Goal: Information Seeking & Learning: Learn about a topic

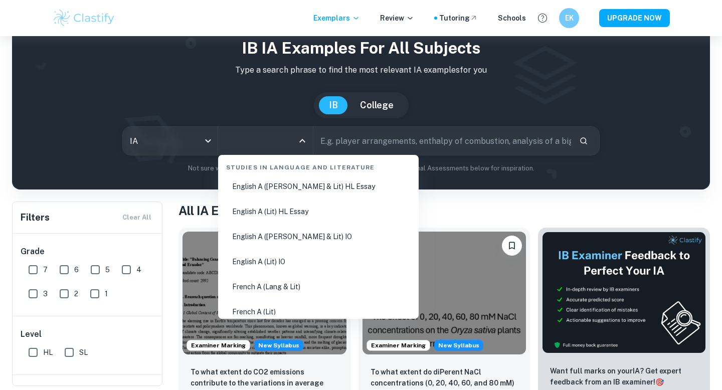
scroll to position [157, 0]
click at [301, 234] on li "English A ([PERSON_NAME] & Lit) IO" at bounding box center [318, 235] width 193 height 23
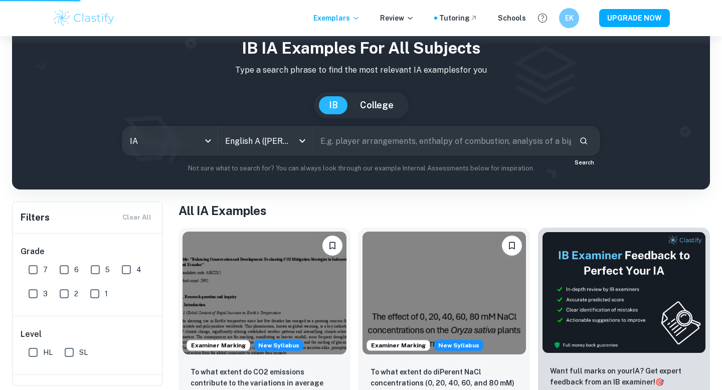
click at [588, 149] on div "​" at bounding box center [456, 141] width 286 height 28
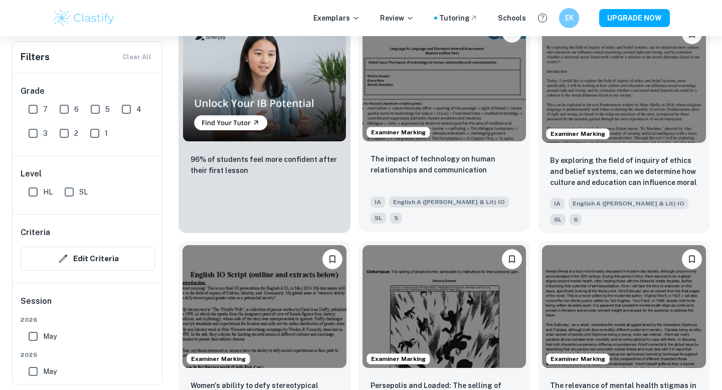
scroll to position [749, 0]
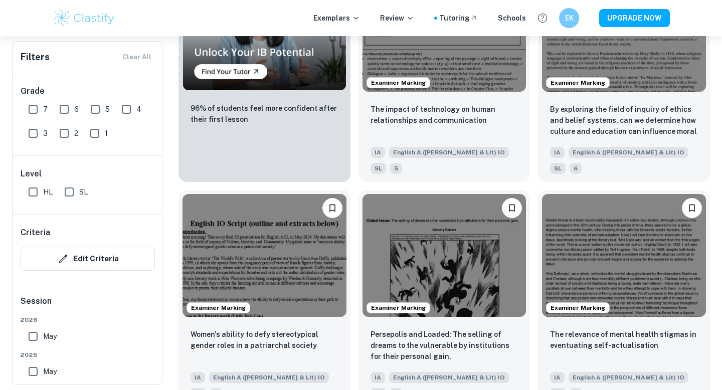
click at [41, 108] on input "7" at bounding box center [33, 109] width 20 height 20
checkbox input "true"
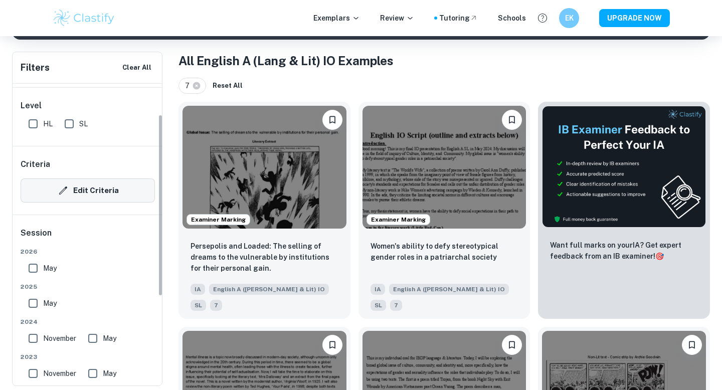
scroll to position [47, 0]
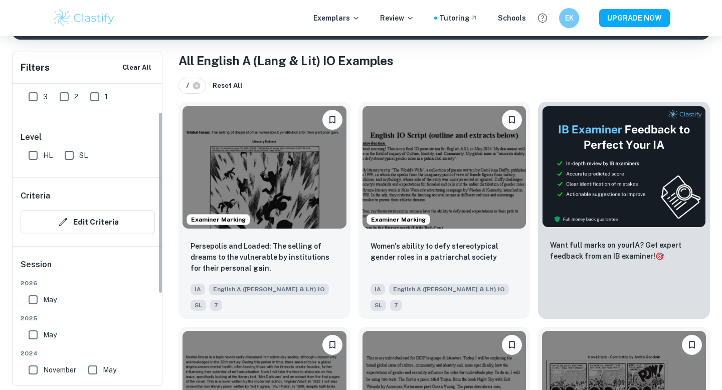
click at [65, 159] on input "SL" at bounding box center [69, 155] width 20 height 20
checkbox input "true"
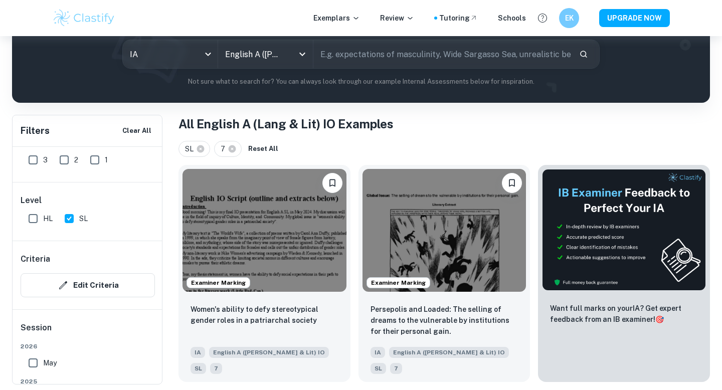
scroll to position [123, 0]
